Goal: Task Accomplishment & Management: Manage account settings

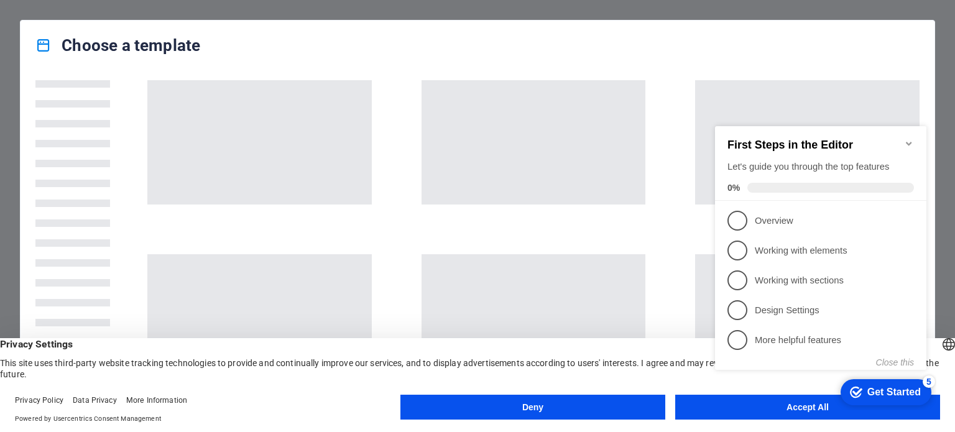
click at [907, 139] on icon "Minimize checklist" at bounding box center [909, 144] width 10 height 10
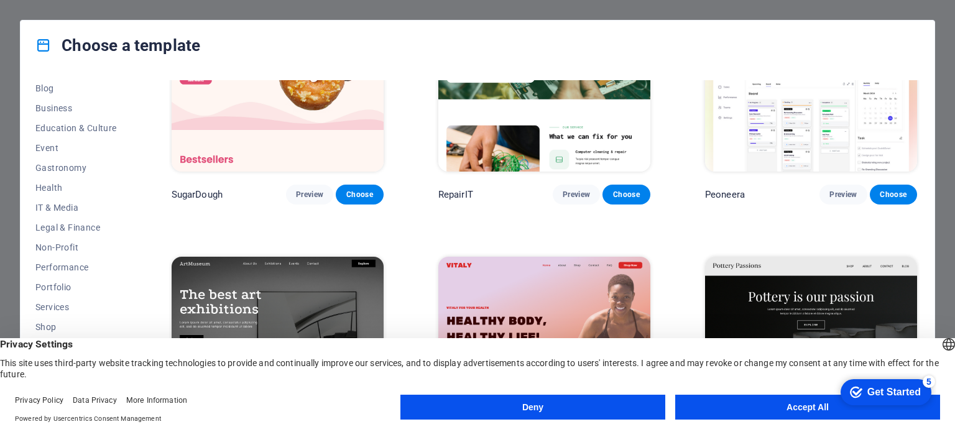
scroll to position [107, 0]
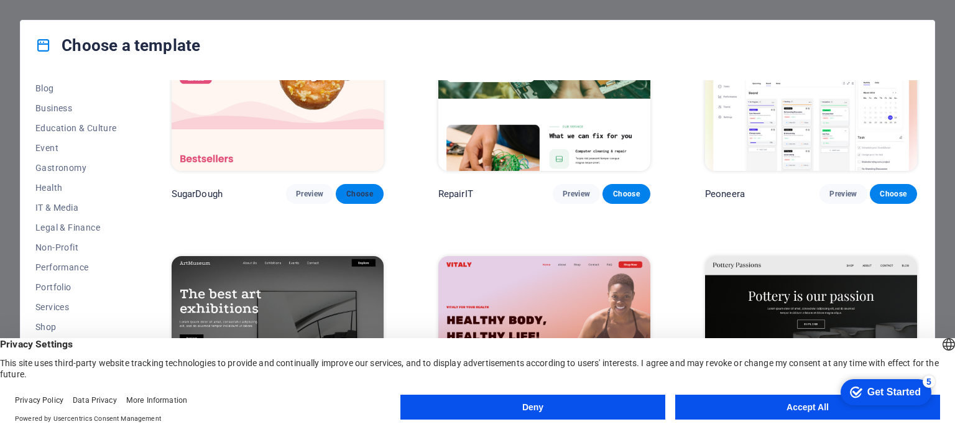
click at [352, 190] on span "Choose" at bounding box center [359, 194] width 27 height 10
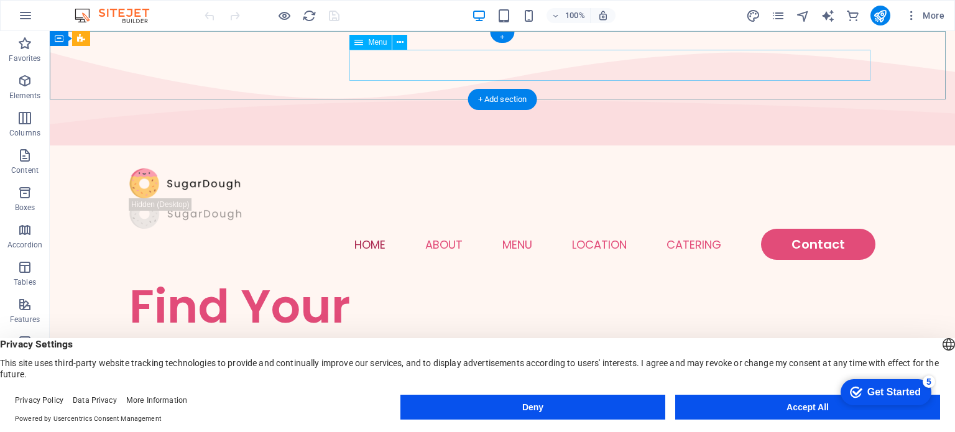
click at [512, 229] on nav "Home About Menu Location Catering Contact" at bounding box center [502, 244] width 746 height 31
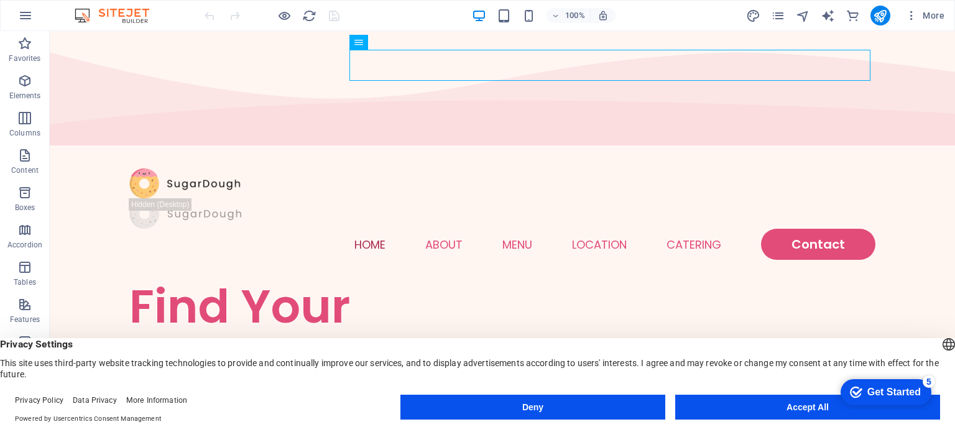
click at [335, 17] on div at bounding box center [271, 16] width 139 height 20
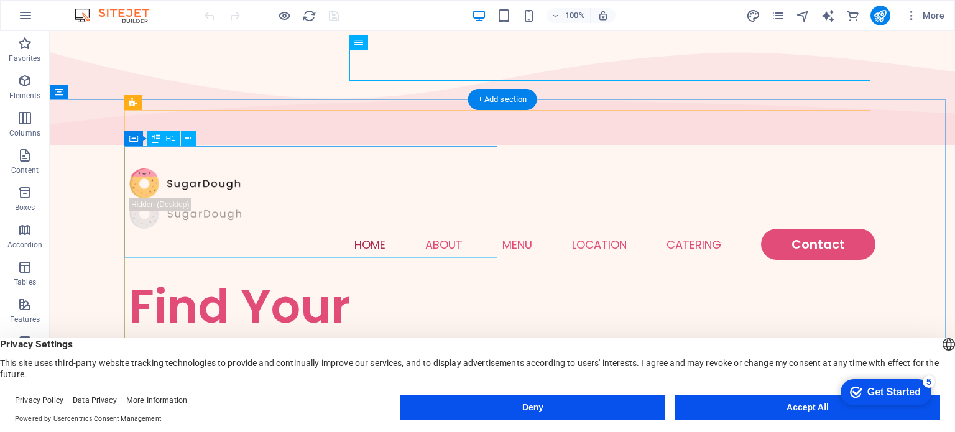
click at [331, 278] on div "Find Your Perfect Treat" at bounding box center [315, 334] width 373 height 112
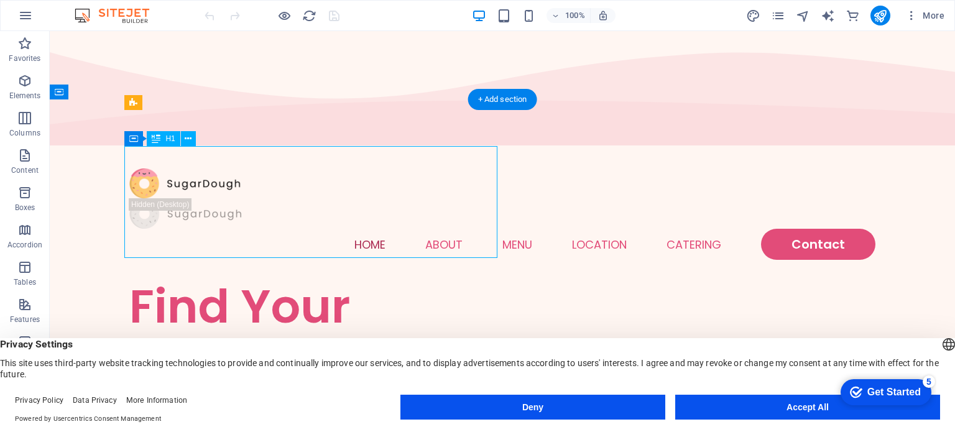
drag, startPoint x: 434, startPoint y: 223, endPoint x: 416, endPoint y: 227, distance: 17.8
click at [416, 278] on div "Find Your Perfect Treat" at bounding box center [315, 334] width 373 height 112
drag, startPoint x: 175, startPoint y: 177, endPoint x: 117, endPoint y: 144, distance: 66.2
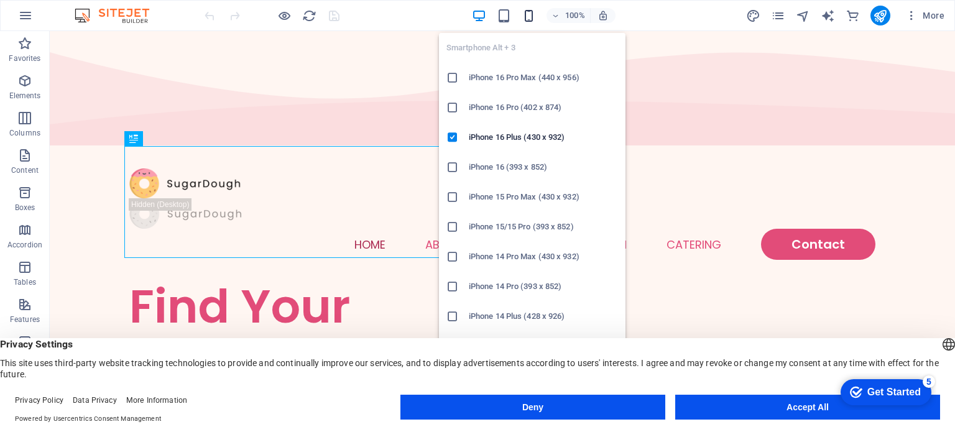
click at [526, 14] on icon "button" at bounding box center [528, 16] width 14 height 14
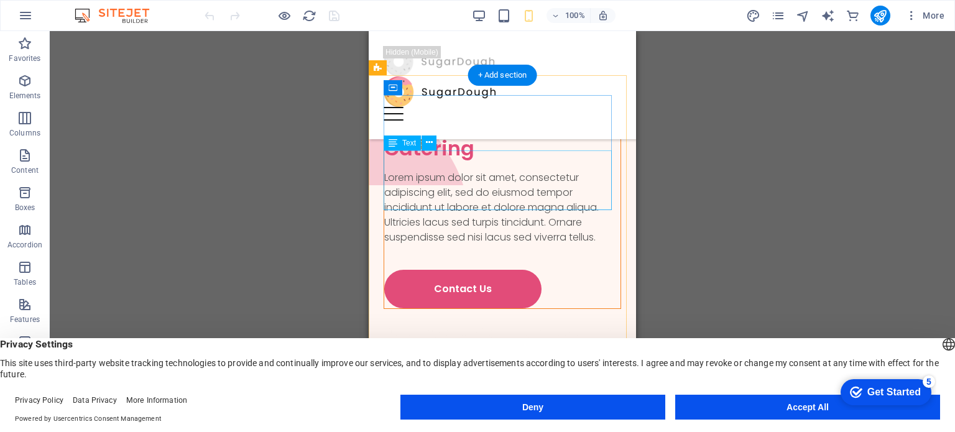
scroll to position [3977, 0]
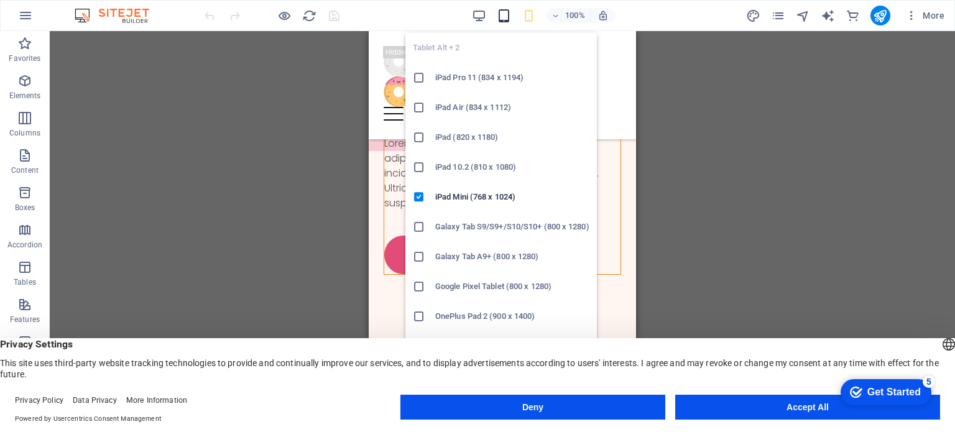
click at [502, 9] on icon "button" at bounding box center [504, 16] width 14 height 14
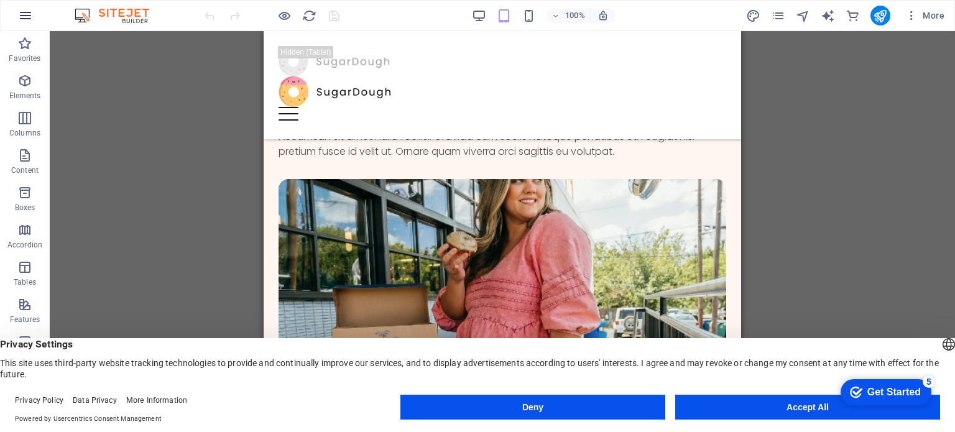
click at [22, 10] on icon "button" at bounding box center [25, 15] width 15 height 15
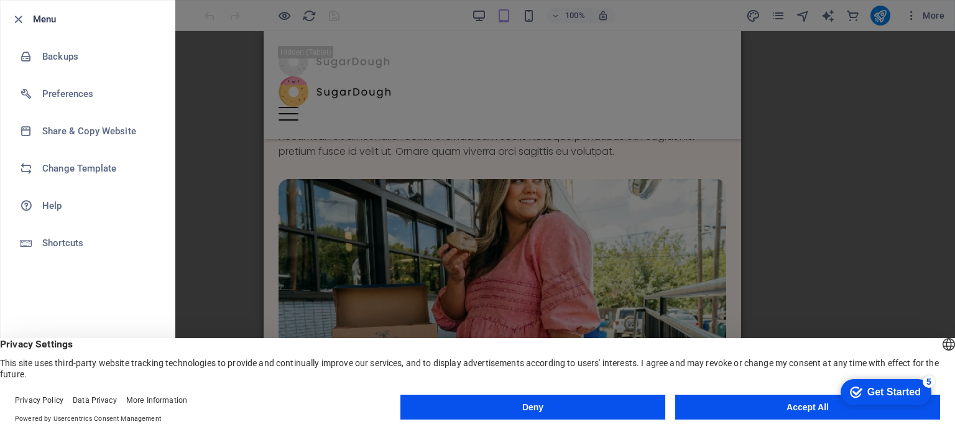
click at [190, 206] on div at bounding box center [477, 216] width 955 height 432
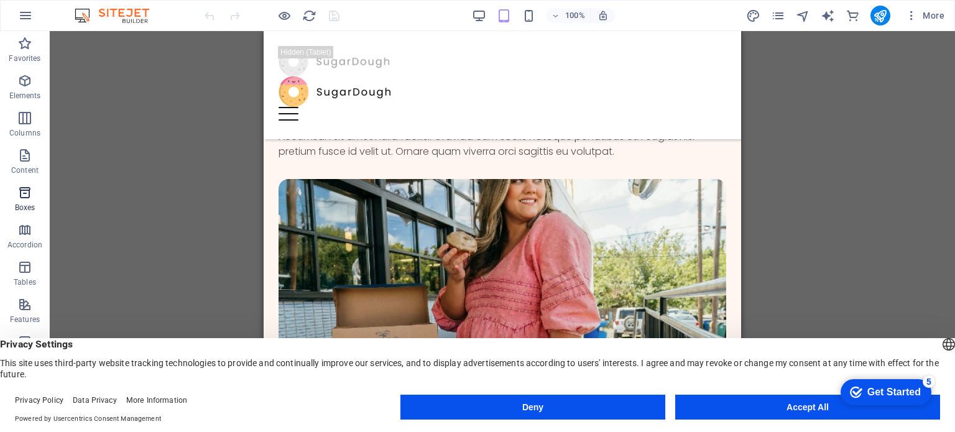
click at [13, 191] on span "Boxes" at bounding box center [25, 200] width 50 height 30
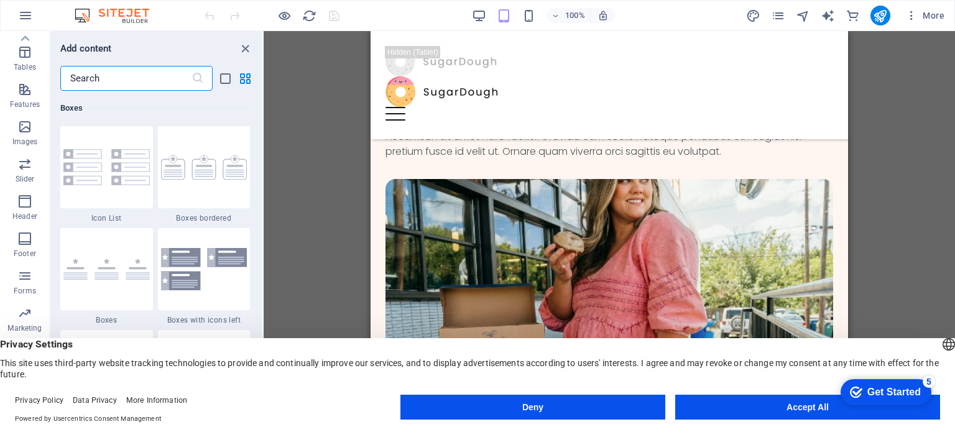
scroll to position [0, 0]
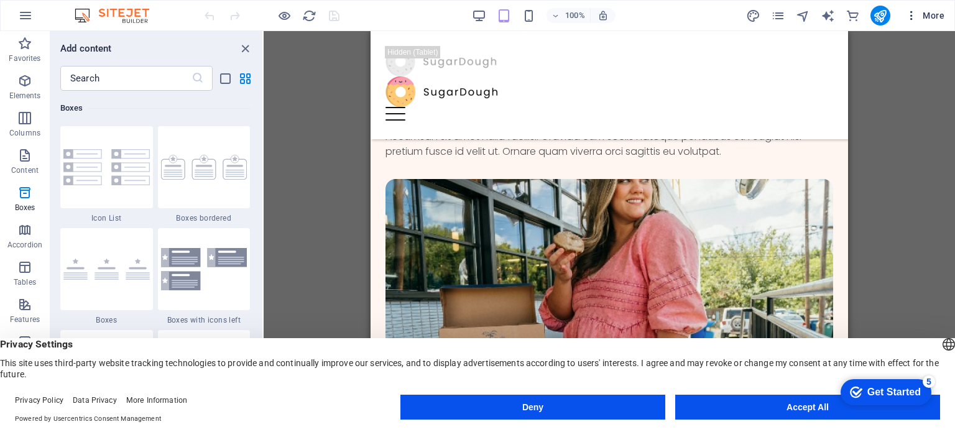
click at [917, 17] on icon "button" at bounding box center [911, 15] width 12 height 12
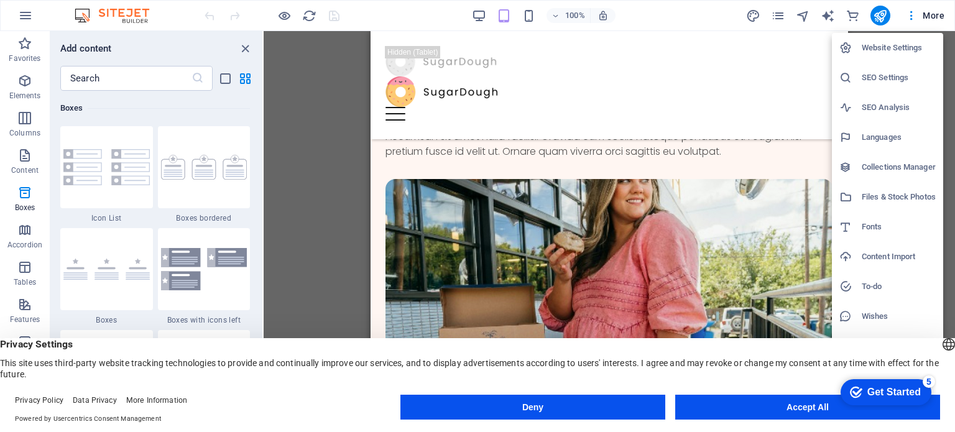
click at [910, 22] on div at bounding box center [477, 216] width 955 height 432
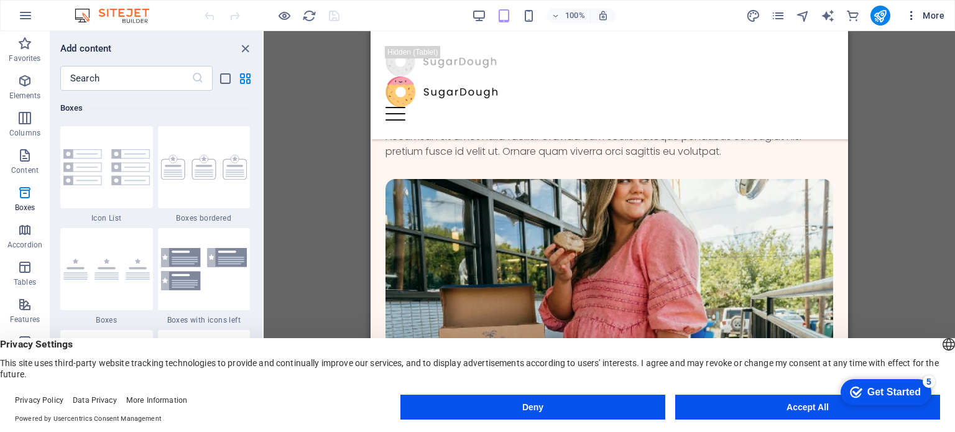
click at [909, 14] on icon "button" at bounding box center [911, 15] width 12 height 12
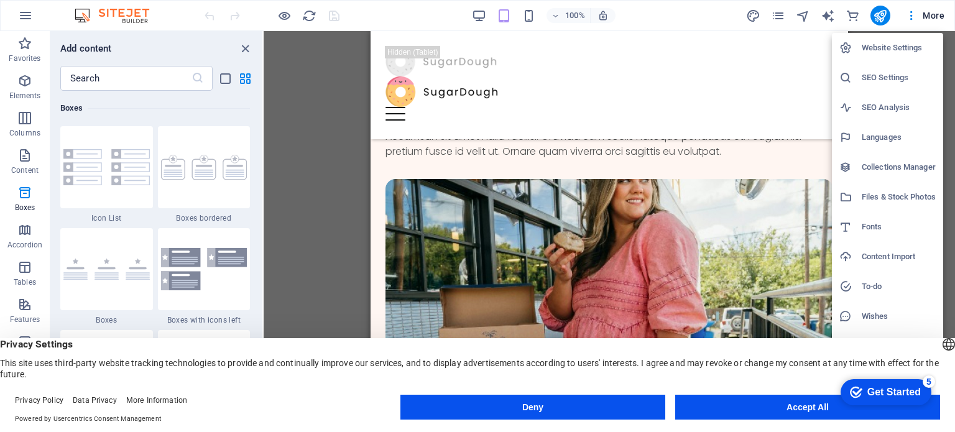
click at [907, 44] on h6 "Website Settings" at bounding box center [898, 47] width 74 height 15
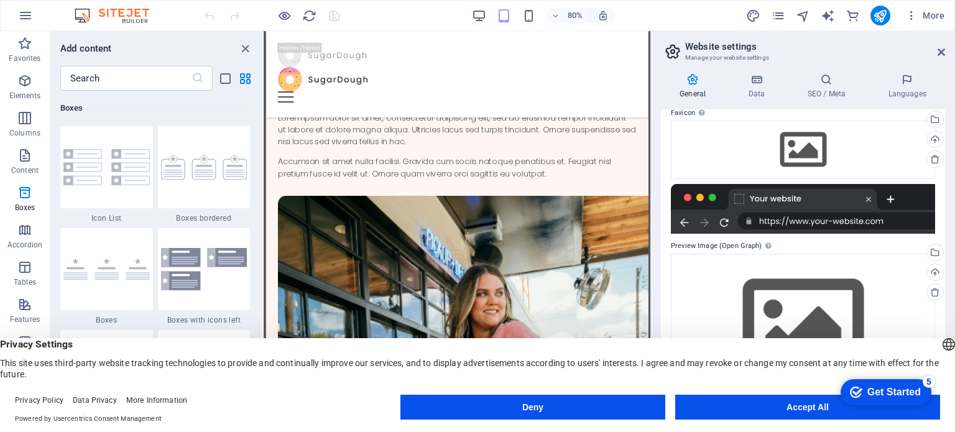
scroll to position [131, 0]
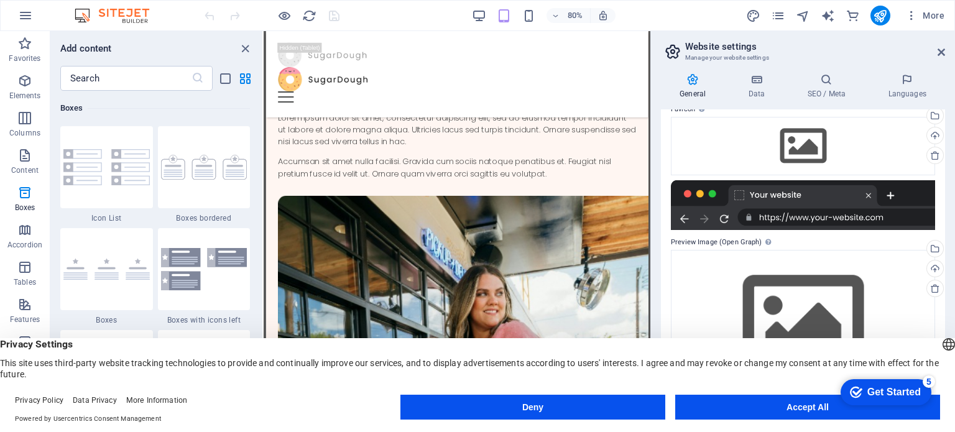
click at [690, 73] on icon at bounding box center [692, 79] width 63 height 12
click at [691, 81] on icon at bounding box center [692, 79] width 63 height 12
click at [699, 85] on icon at bounding box center [692, 79] width 63 height 12
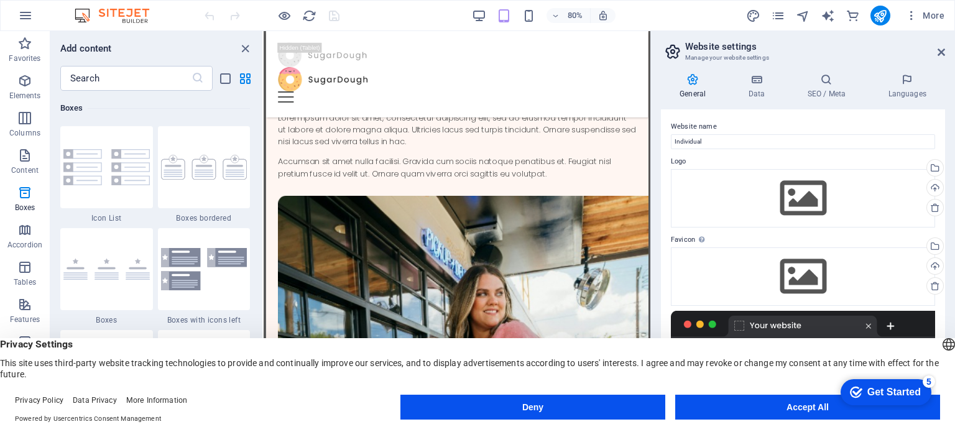
click at [696, 88] on h4 "General" at bounding box center [695, 86] width 68 height 26
click at [696, 89] on h4 "General" at bounding box center [695, 86] width 68 height 26
click at [688, 75] on icon at bounding box center [692, 79] width 63 height 12
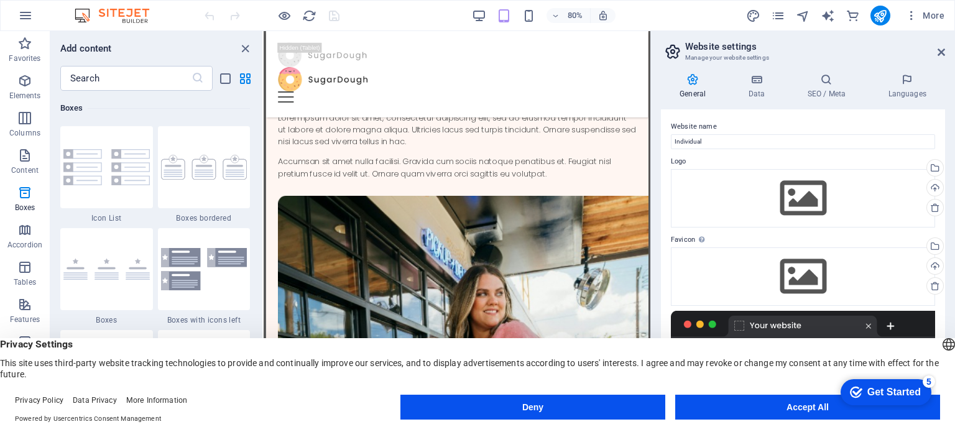
click at [691, 78] on icon at bounding box center [692, 79] width 63 height 12
drag, startPoint x: 691, startPoint y: 78, endPoint x: 709, endPoint y: 144, distance: 67.5
click at [709, 144] on div "General Data SEO / Meta Languages Website name Individual Logo Drag files here,…" at bounding box center [803, 237] width 284 height 329
click at [709, 144] on input "Individual" at bounding box center [803, 141] width 264 height 15
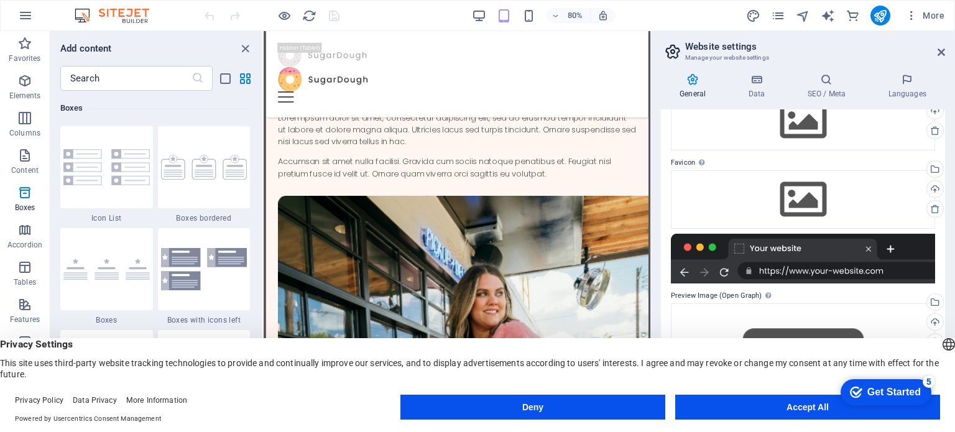
scroll to position [131, 0]
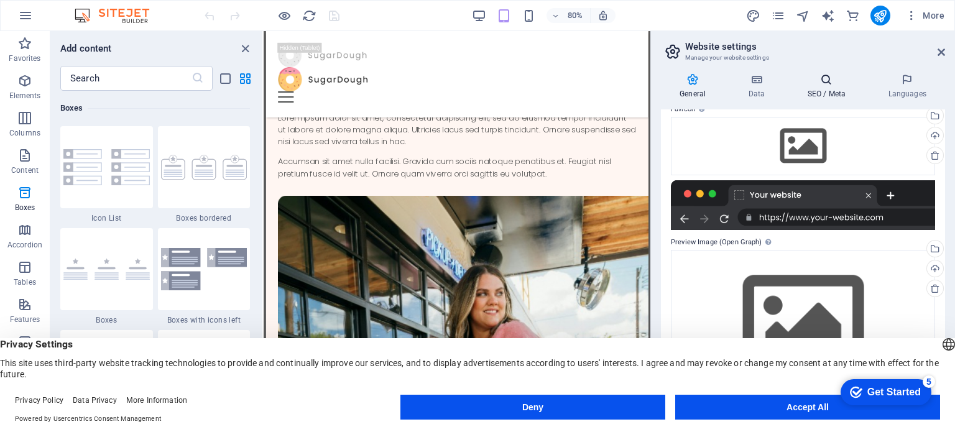
click at [829, 82] on icon at bounding box center [826, 79] width 76 height 12
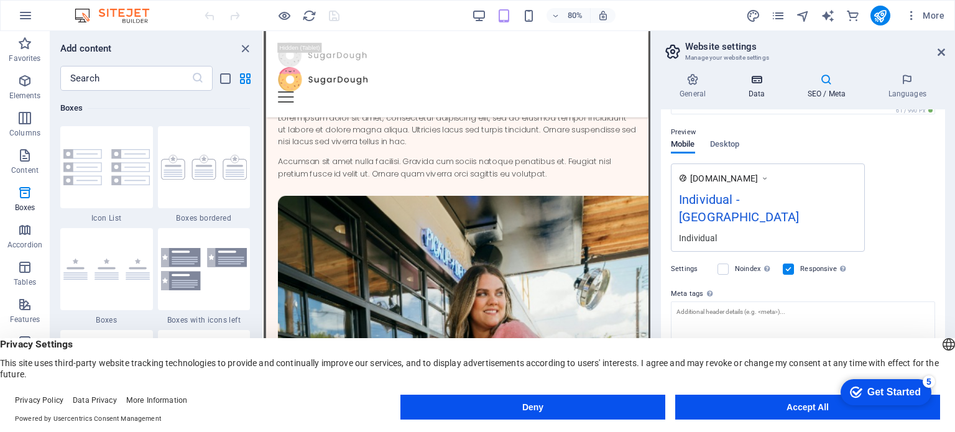
scroll to position [2267, 0]
click at [765, 81] on icon at bounding box center [756, 79] width 54 height 12
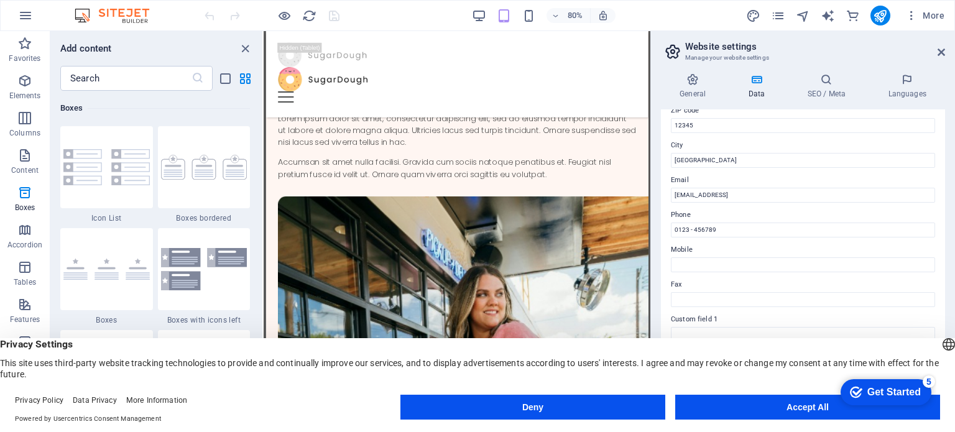
scroll to position [303, 0]
click at [907, 93] on h4 "Languages" at bounding box center [907, 86] width 76 height 26
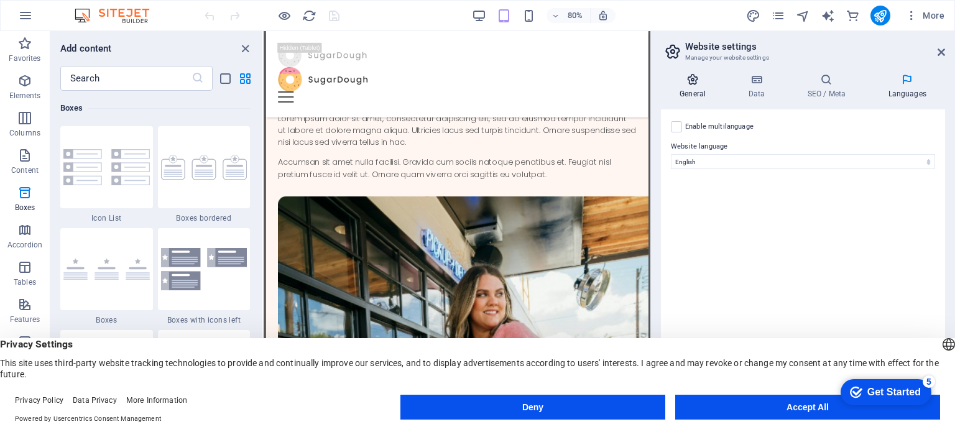
click at [695, 88] on h4 "General" at bounding box center [695, 86] width 68 height 26
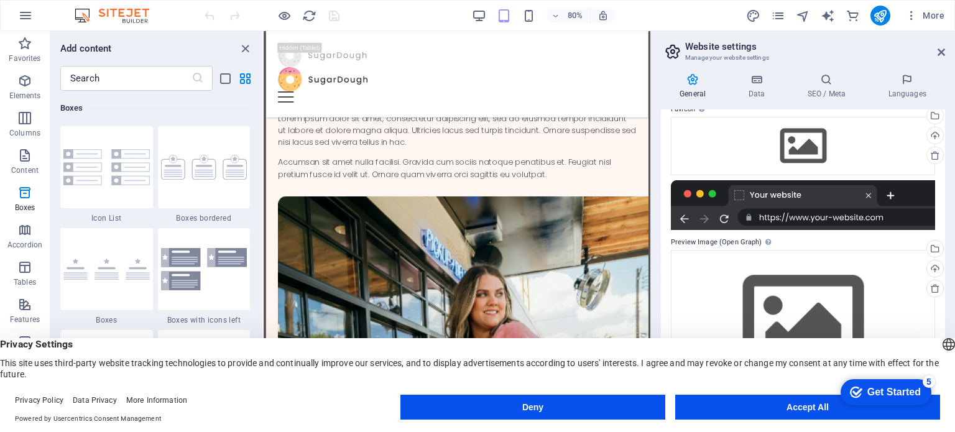
click at [825, 206] on div at bounding box center [803, 205] width 264 height 50
click at [837, 213] on div at bounding box center [803, 205] width 264 height 50
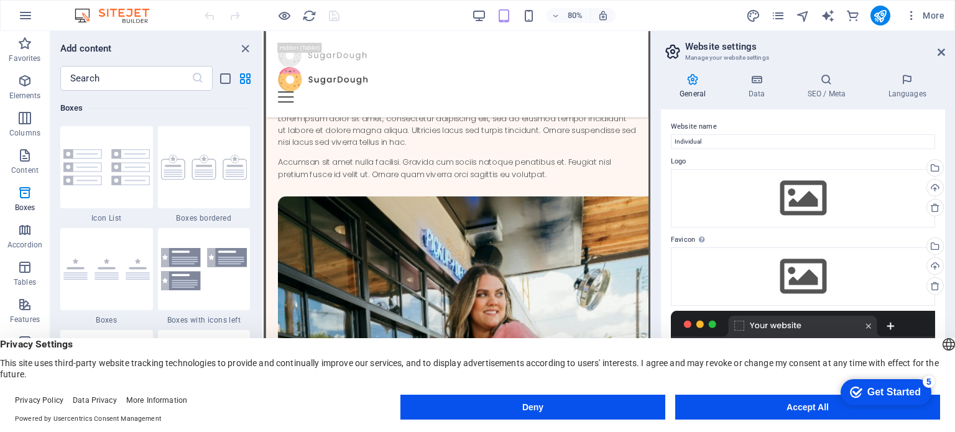
click at [691, 82] on icon at bounding box center [692, 79] width 63 height 12
click at [701, 54] on h3 "Manage your website settings" at bounding box center [802, 57] width 235 height 11
click at [673, 50] on icon at bounding box center [672, 51] width 19 height 17
drag, startPoint x: 673, startPoint y: 50, endPoint x: 942, endPoint y: 52, distance: 269.8
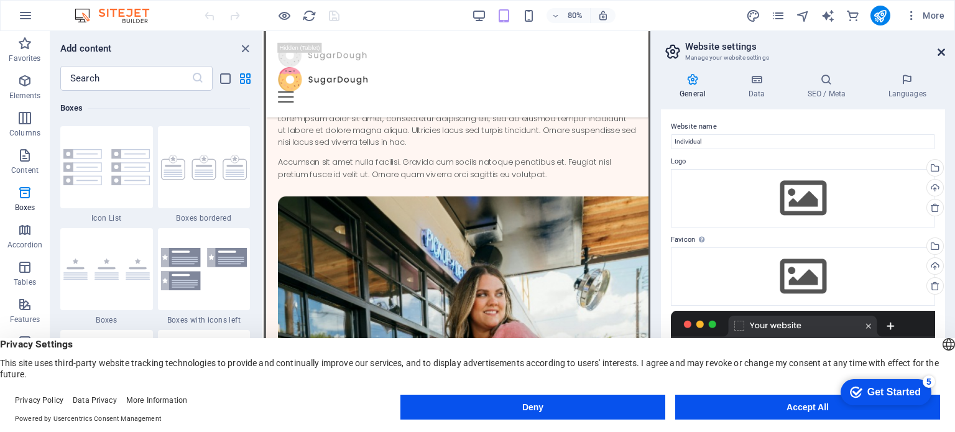
click at [942, 52] on header "Website settings Manage your website settings" at bounding box center [804, 47] width 282 height 32
click at [942, 52] on icon at bounding box center [940, 52] width 7 height 10
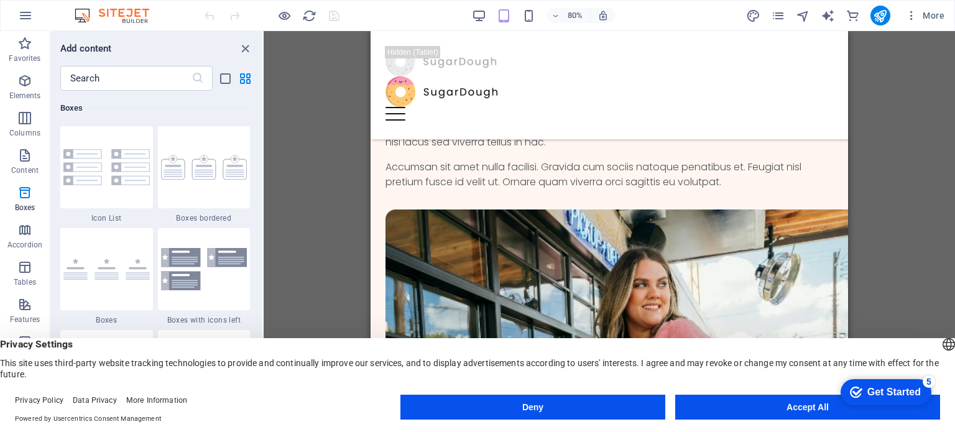
scroll to position [2298, 0]
